Goal: Ask a question

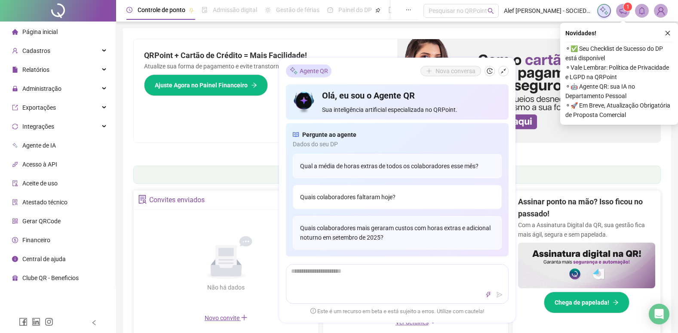
click at [326, 197] on div "Quais colaboradores faltaram hoje?" at bounding box center [397, 197] width 209 height 24
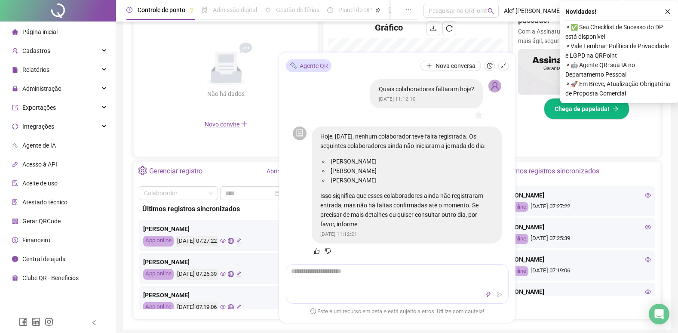
scroll to position [172, 0]
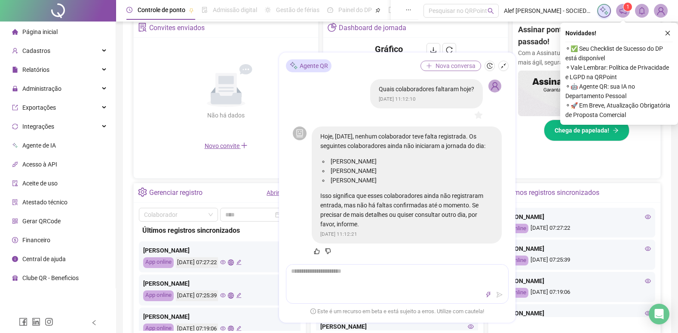
click at [440, 65] on span "Nova conversa" at bounding box center [455, 65] width 40 height 9
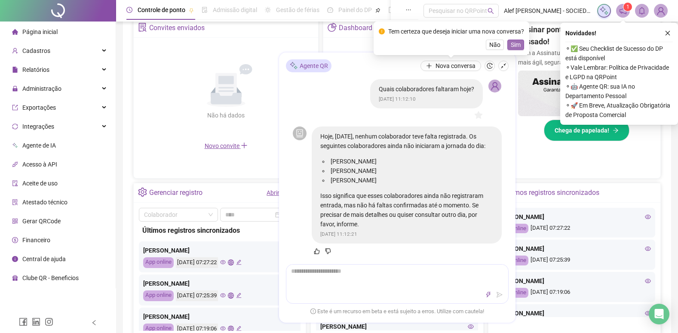
click at [514, 43] on span "Sim" at bounding box center [516, 44] width 10 height 9
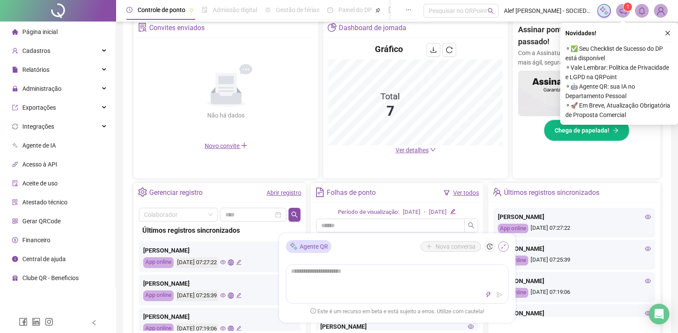
click at [503, 248] on icon "shrink" at bounding box center [503, 246] width 6 height 6
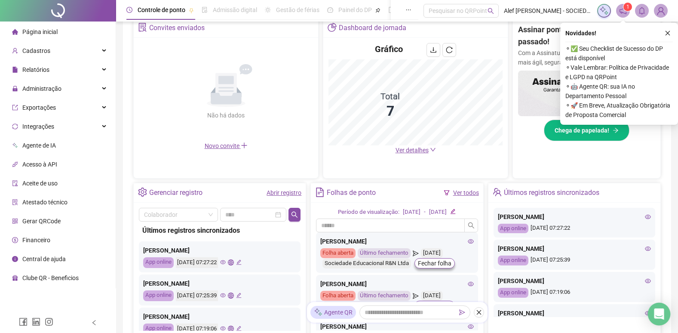
click at [660, 313] on icon "Open Intercom Messenger" at bounding box center [659, 313] width 10 height 11
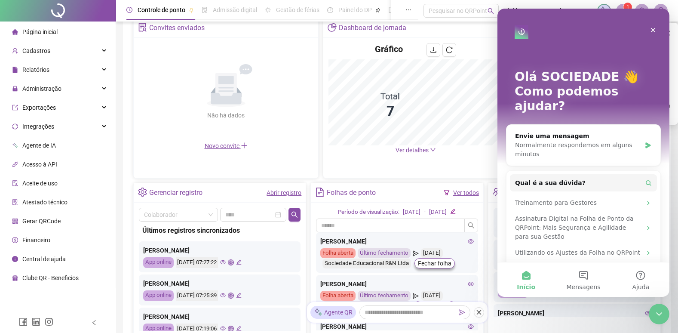
scroll to position [0, 0]
click at [652, 28] on icon "Fechar" at bounding box center [652, 30] width 7 height 7
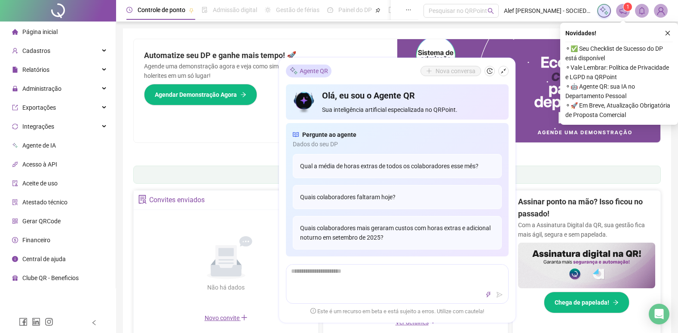
click at [59, 32] on li "Página inicial" at bounding box center [58, 31] width 112 height 17
click at [503, 74] on icon "shrink" at bounding box center [503, 71] width 6 height 6
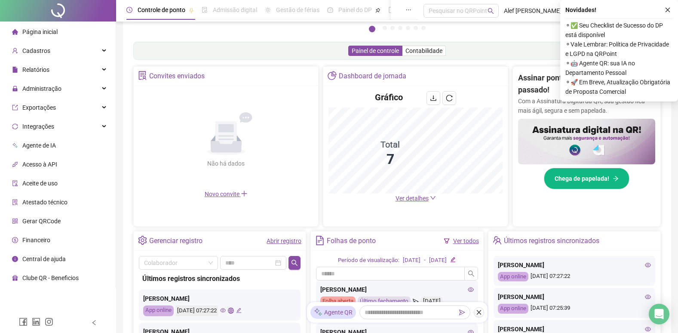
scroll to position [129, 0]
